Goal: Information Seeking & Learning: Learn about a topic

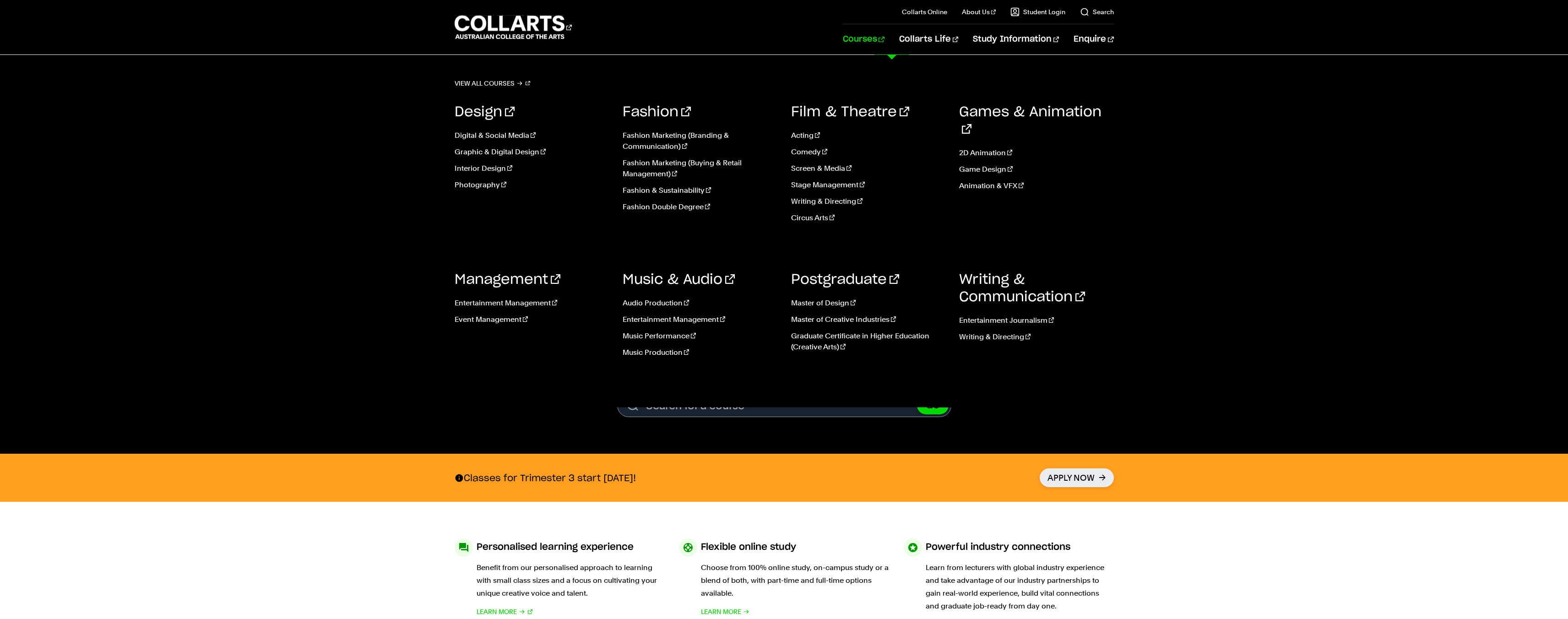
click at [884, 39] on link "Courses" at bounding box center [864, 40] width 41 height 30
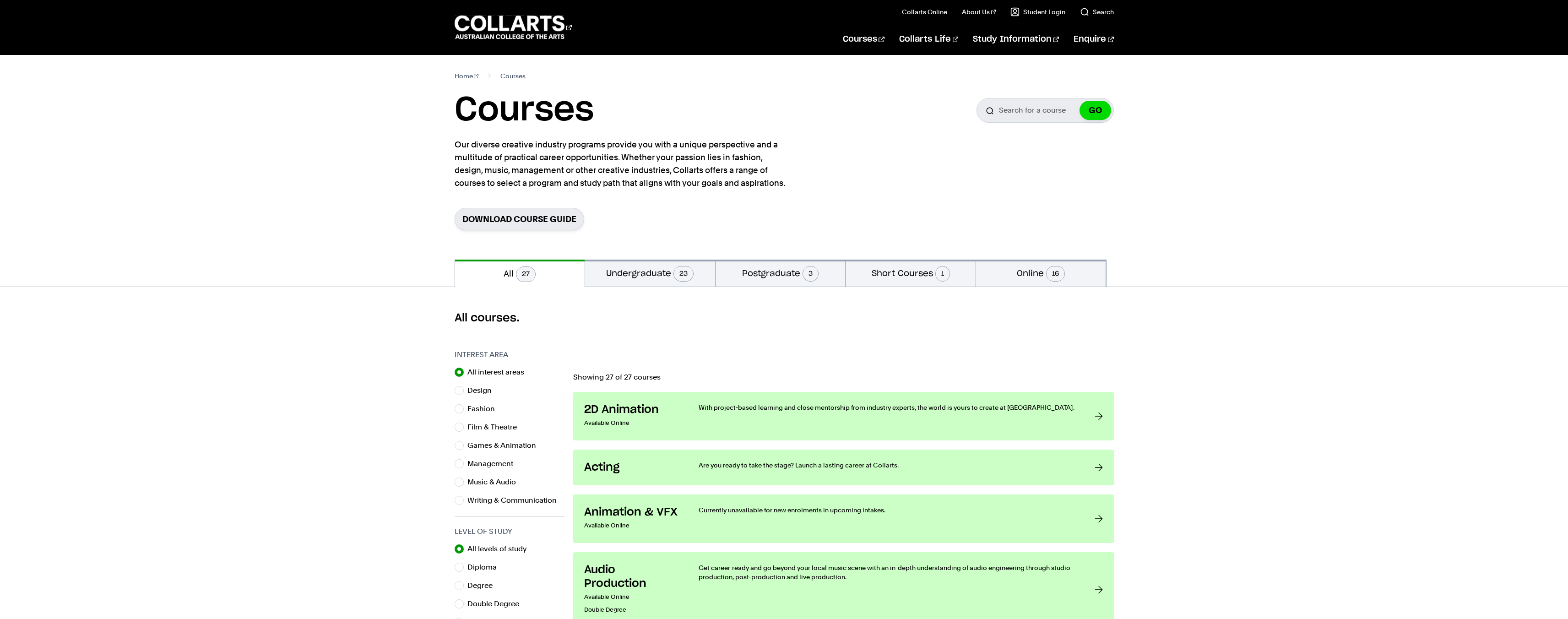
scroll to position [346, 0]
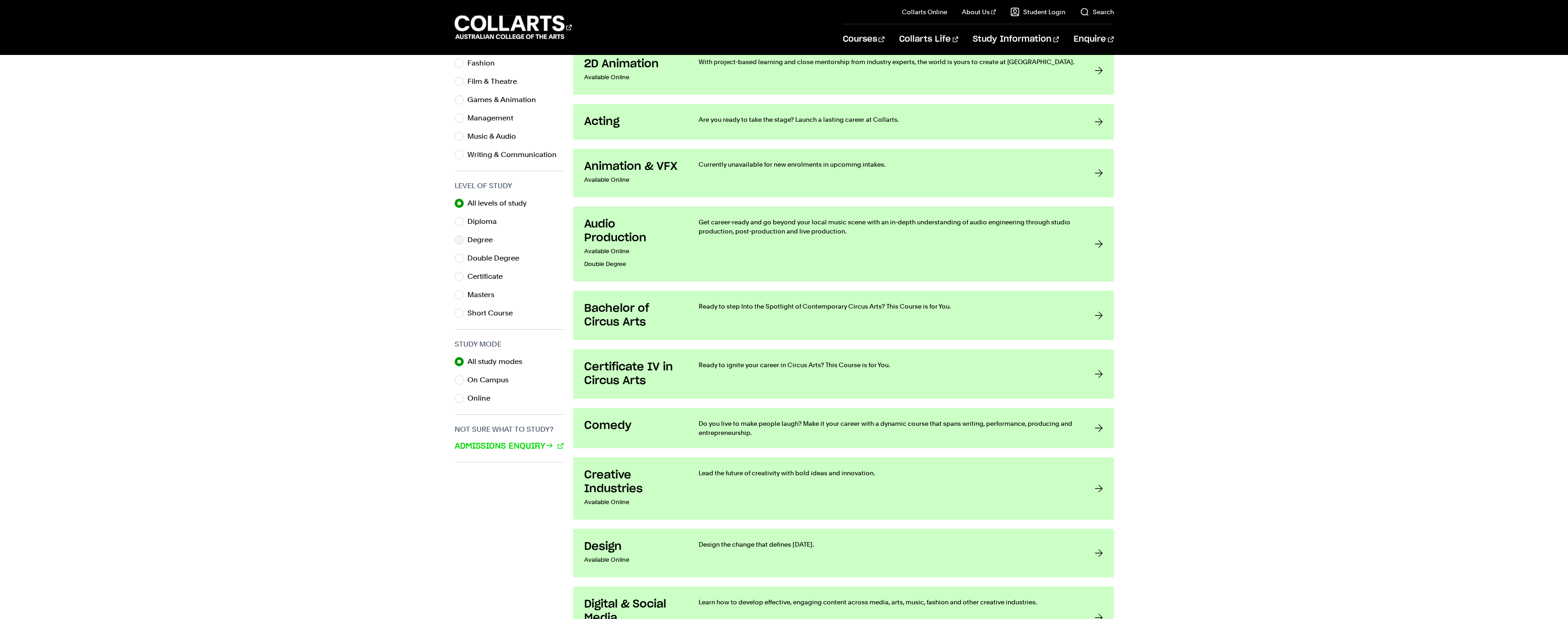
click at [485, 239] on label "Degree" at bounding box center [483, 240] width 32 height 13
click at [464, 239] on input "Degree" at bounding box center [459, 240] width 9 height 9
radio input "true"
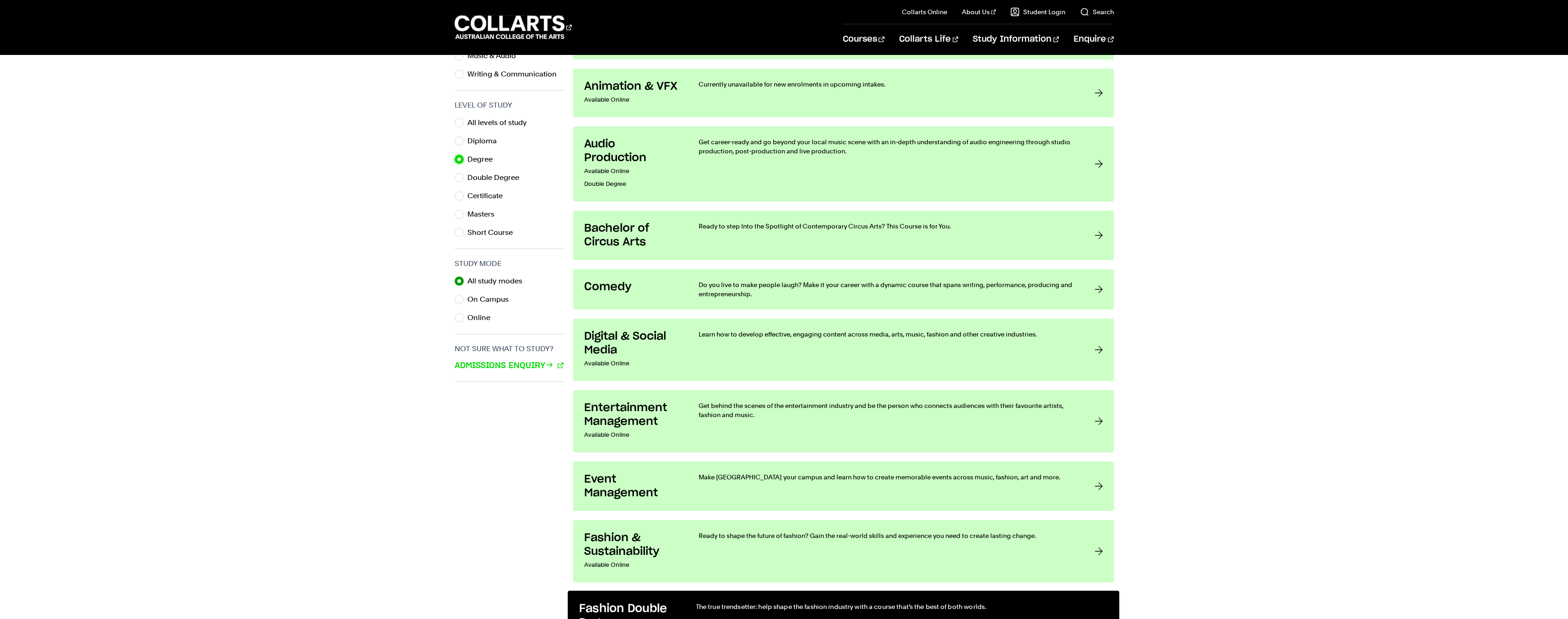
scroll to position [772, 0]
